Goal: Transaction & Acquisition: Purchase product/service

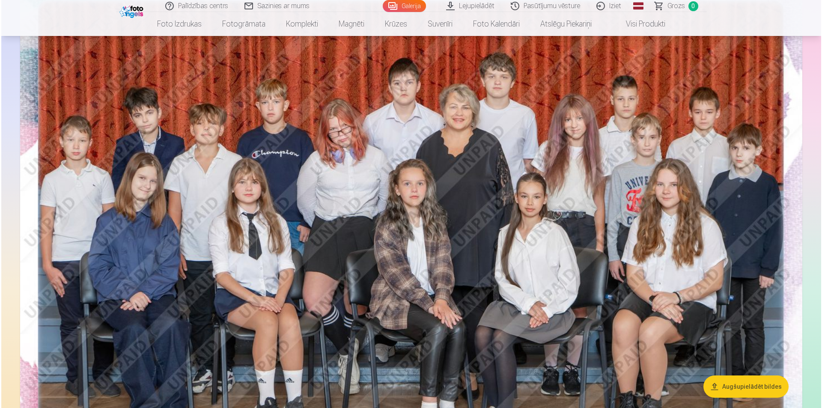
scroll to position [128, 0]
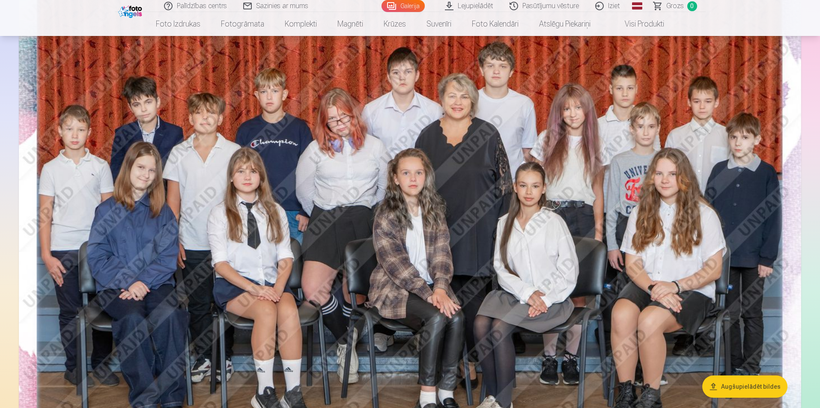
click at [620, 218] on img at bounding box center [410, 227] width 782 height 522
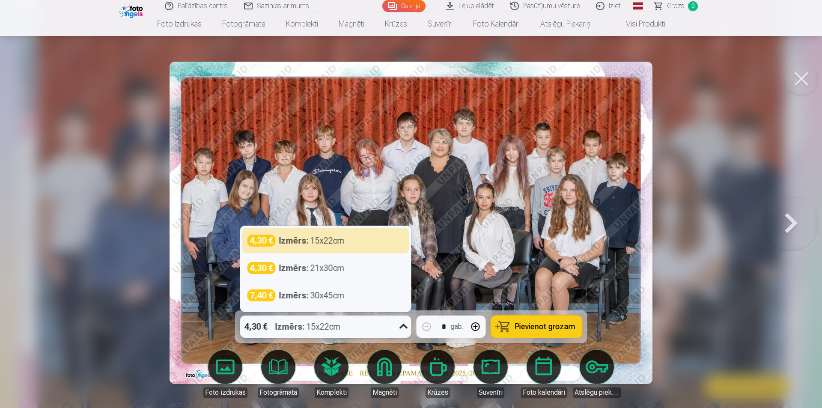
click at [400, 327] on icon at bounding box center [404, 327] width 14 height 14
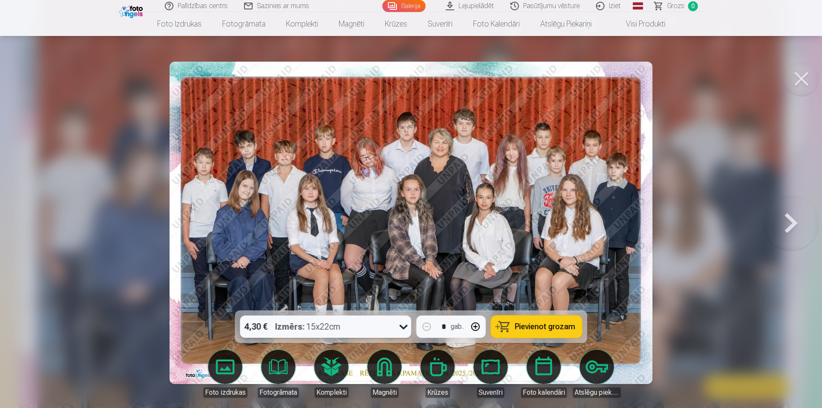
click at [403, 328] on icon at bounding box center [404, 327] width 14 height 14
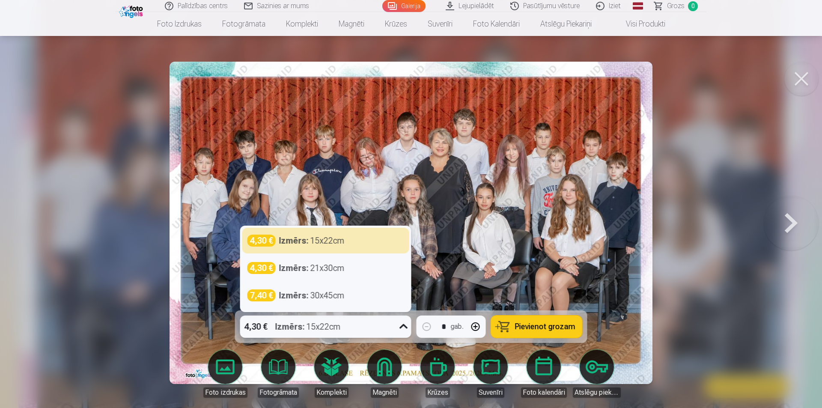
click at [403, 328] on icon at bounding box center [404, 327] width 14 height 14
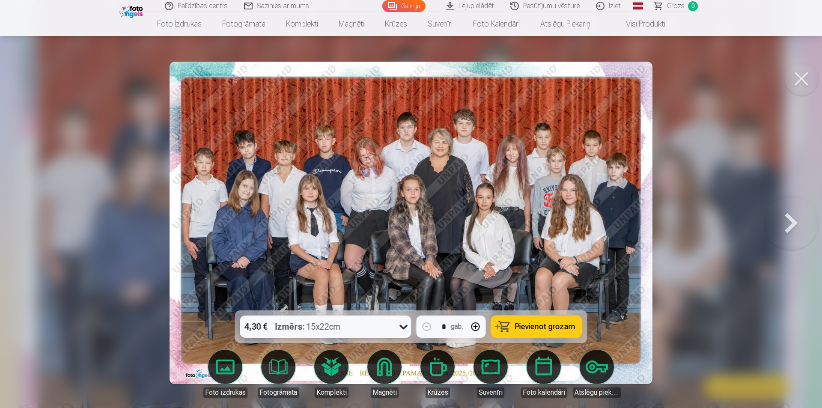
click at [541, 323] on span "Pievienot grozam" at bounding box center [545, 327] width 60 height 8
click at [790, 225] on button at bounding box center [791, 223] width 55 height 158
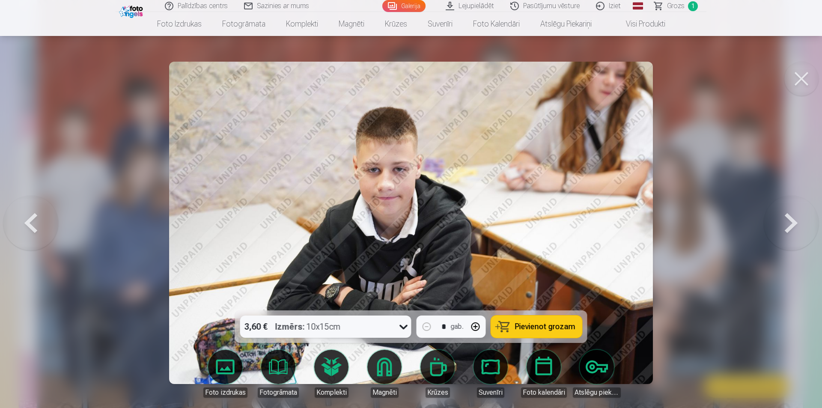
click at [790, 225] on button at bounding box center [791, 223] width 55 height 158
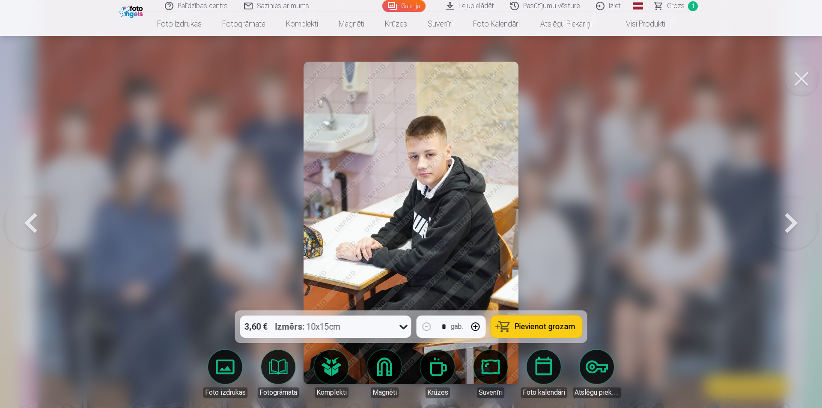
click at [790, 225] on button at bounding box center [791, 223] width 55 height 158
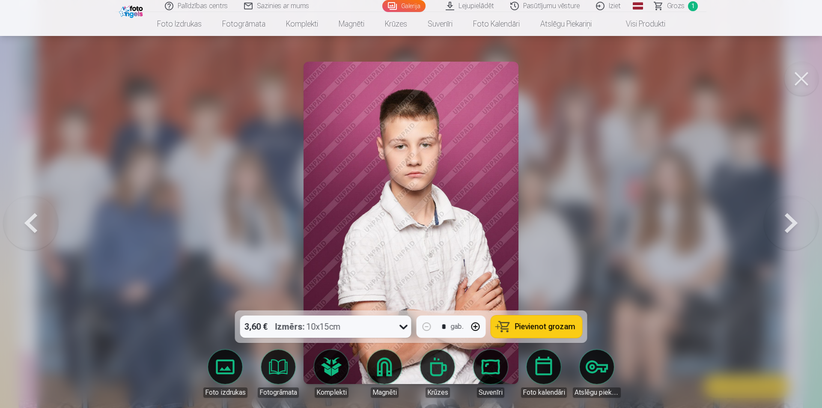
click at [790, 225] on button at bounding box center [791, 223] width 55 height 158
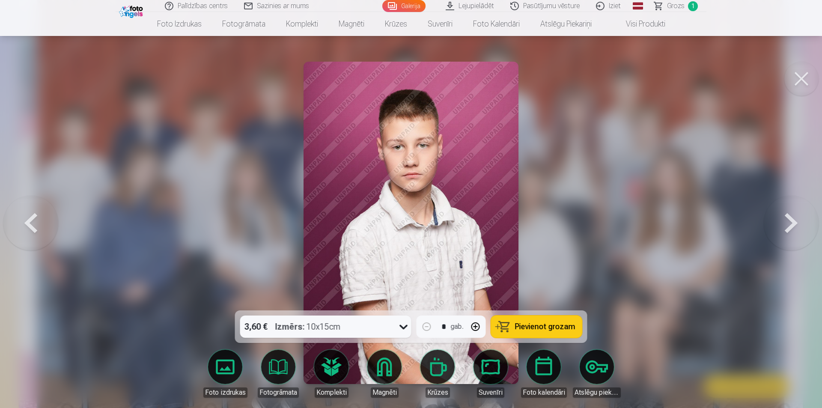
click at [790, 225] on button at bounding box center [791, 223] width 55 height 158
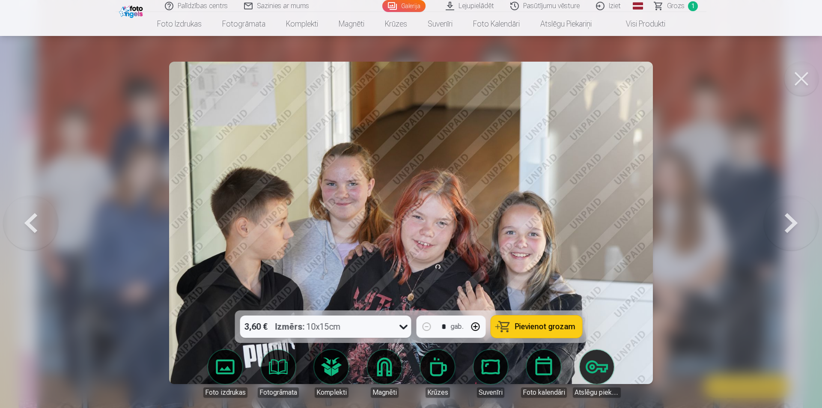
click at [790, 225] on button at bounding box center [791, 223] width 55 height 158
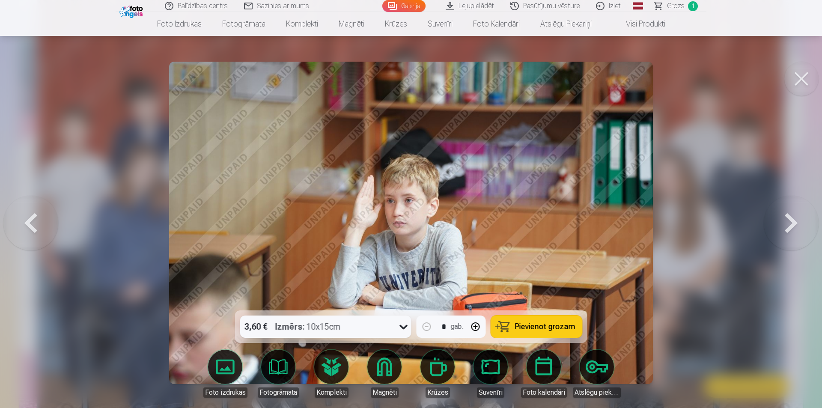
click at [790, 225] on button at bounding box center [791, 223] width 55 height 158
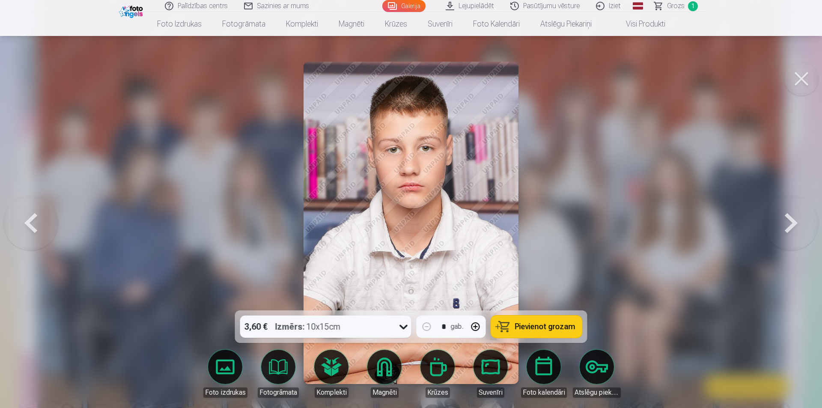
click at [788, 226] on button at bounding box center [791, 223] width 55 height 158
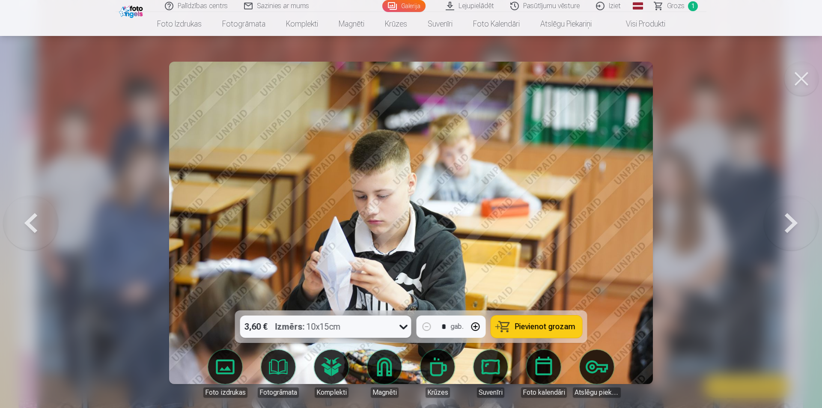
click at [18, 224] on button at bounding box center [30, 223] width 55 height 158
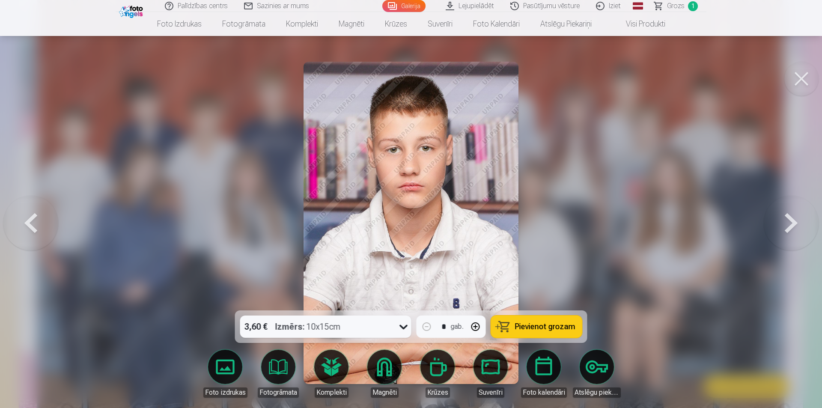
click at [793, 222] on button at bounding box center [791, 223] width 55 height 158
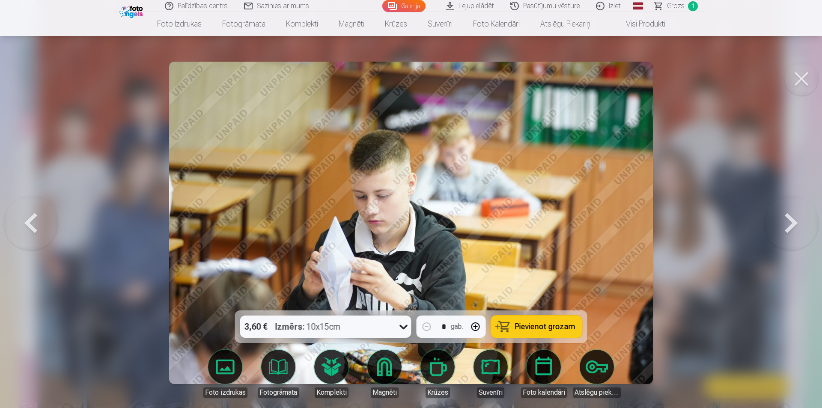
click at [795, 231] on button at bounding box center [791, 223] width 55 height 158
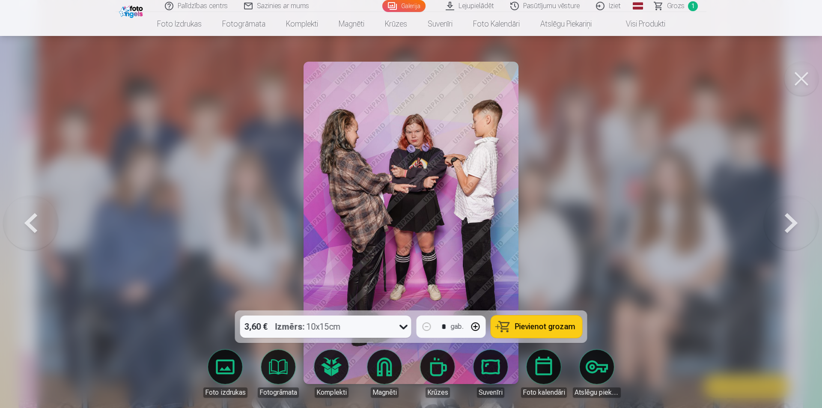
click at [790, 233] on button at bounding box center [791, 223] width 55 height 158
